Goal: Task Accomplishment & Management: Manage account settings

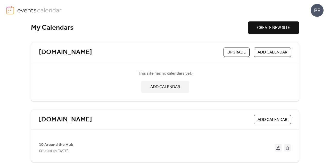
scroll to position [14, 0]
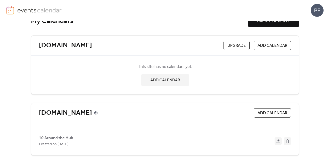
click at [94, 112] on icon at bounding box center [96, 113] width 4 height 4
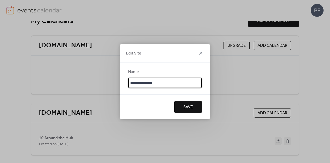
drag, startPoint x: 178, startPoint y: 83, endPoint x: 53, endPoint y: 73, distance: 124.5
click at [53, 73] on div "**********" at bounding box center [165, 81] width 330 height 163
type input "**********"
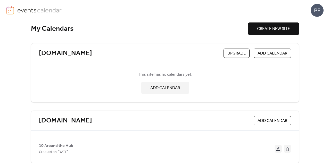
scroll to position [0, 0]
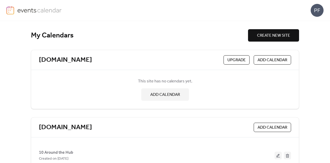
click at [276, 154] on button at bounding box center [278, 155] width 7 height 8
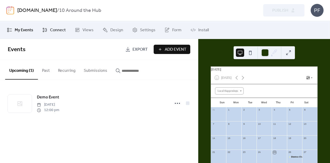
click at [62, 33] on span "Connect" at bounding box center [58, 30] width 16 height 6
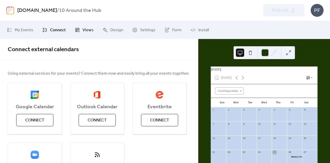
click at [87, 36] on link "Views" at bounding box center [84, 30] width 27 height 14
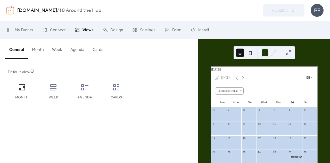
click at [42, 46] on button "Month" at bounding box center [38, 48] width 20 height 19
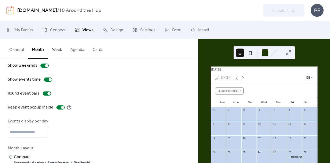
scroll to position [52, 0]
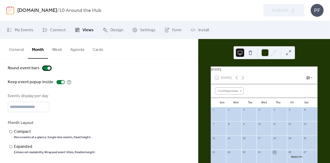
click at [44, 68] on div at bounding box center [47, 68] width 8 height 4
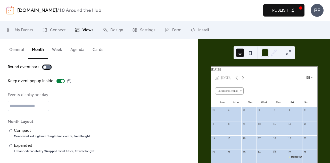
scroll to position [53, 0]
click at [291, 7] on button "Publish" at bounding box center [283, 10] width 41 height 12
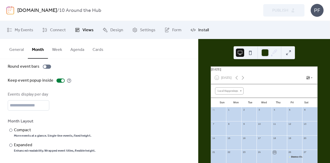
click at [209, 32] on link "Install" at bounding box center [200, 30] width 26 height 14
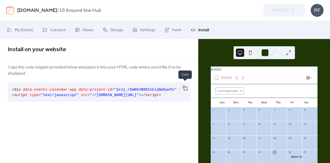
drag, startPoint x: 186, startPoint y: 87, endPoint x: 170, endPoint y: 84, distance: 17.0
click at [186, 87] on button "button" at bounding box center [185, 87] width 10 height 11
click at [186, 86] on button "button" at bounding box center [185, 87] width 10 height 11
